Goal: Task Accomplishment & Management: Use online tool/utility

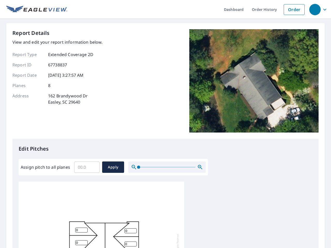
click at [166, 124] on div "Report Details View and edit your report information below. Report Type Extende…" at bounding box center [165, 84] width 306 height 110
click at [315, 9] on div "button" at bounding box center [315, 9] width 11 height 11
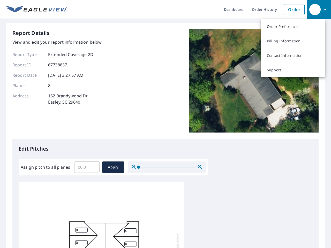
click at [87, 167] on input "Assign pitch to all planes" at bounding box center [86, 167] width 25 height 14
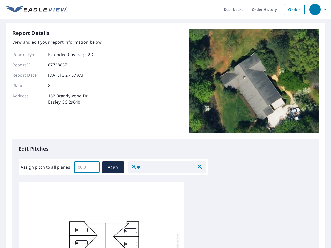
click at [113, 167] on span "Apply" at bounding box center [113, 167] width 14 height 6
click at [200, 167] on icon "button" at bounding box center [200, 167] width 6 height 6
